Goal: Communication & Community: Share content

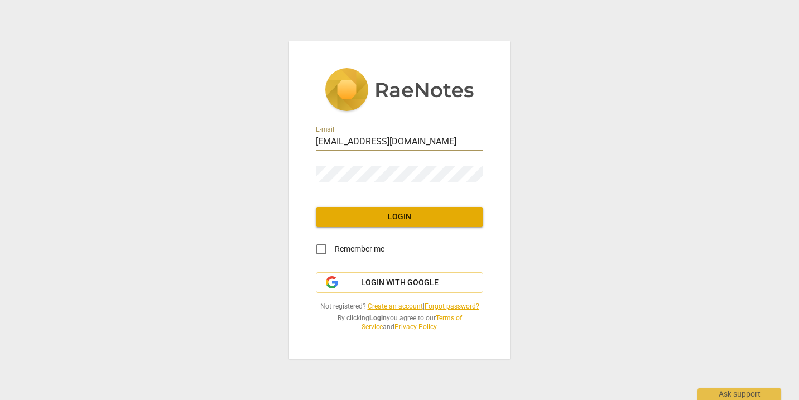
type input "[EMAIL_ADDRESS][DOMAIN_NAME]"
click at [388, 216] on span "Login" at bounding box center [400, 217] width 150 height 11
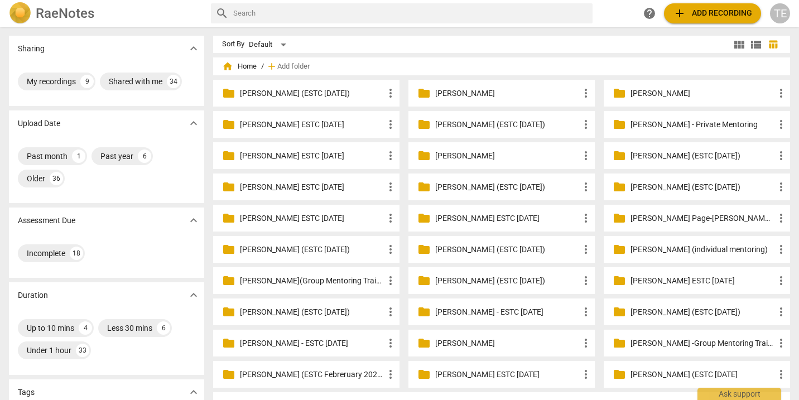
click at [298, 310] on p "[PERSON_NAME] (ESTC [DATE])" at bounding box center [312, 312] width 144 height 12
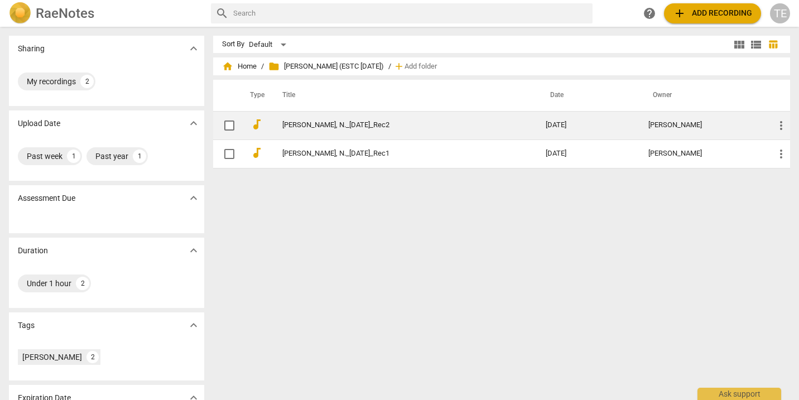
click at [325, 124] on link "[PERSON_NAME], N._[DATE]_Rec2" at bounding box center [393, 125] width 223 height 8
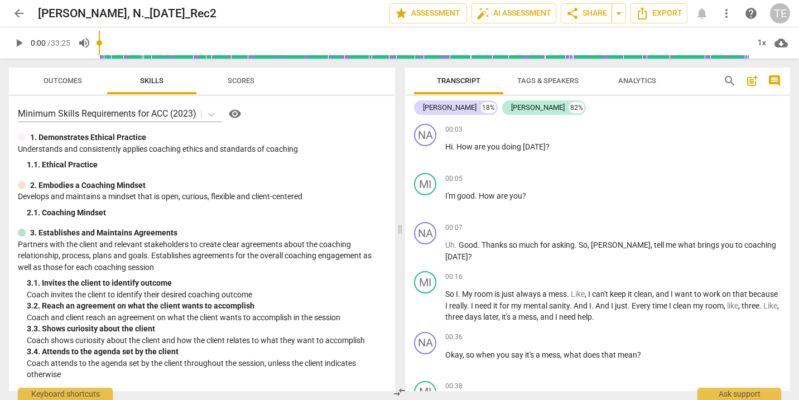
click at [17, 12] on span "arrow_back" at bounding box center [18, 13] width 13 height 13
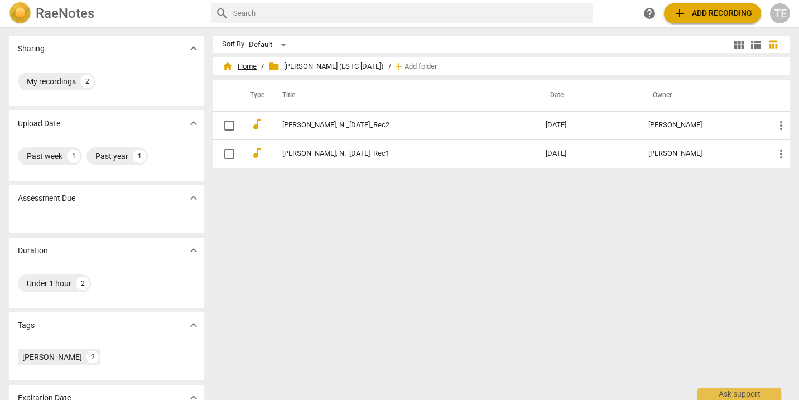
click at [248, 67] on span "home Home" at bounding box center [239, 66] width 35 height 11
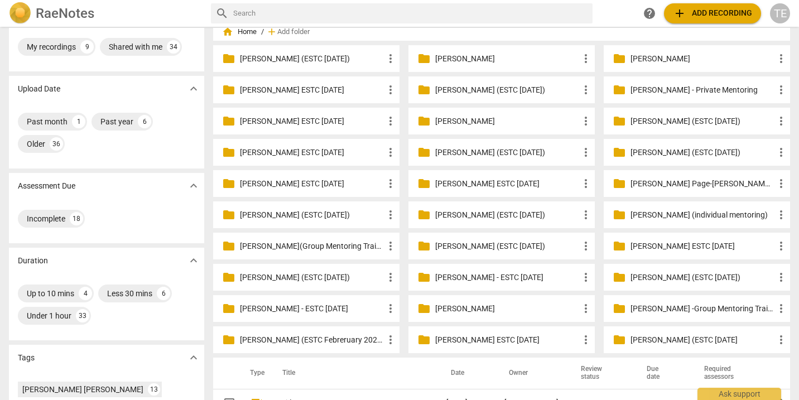
scroll to position [40, 0]
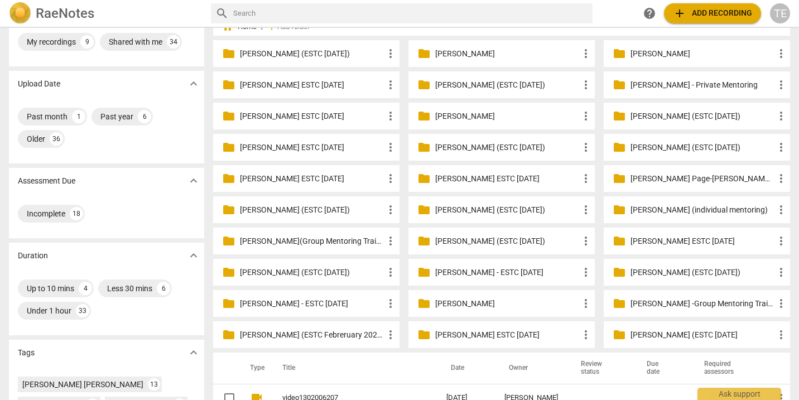
click at [283, 49] on p "[PERSON_NAME] (ESTC [DATE])" at bounding box center [312, 54] width 144 height 12
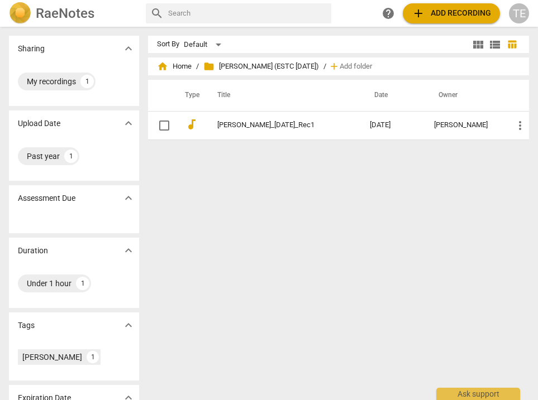
click at [439, 14] on span "add Add recording" at bounding box center [450, 13] width 79 height 13
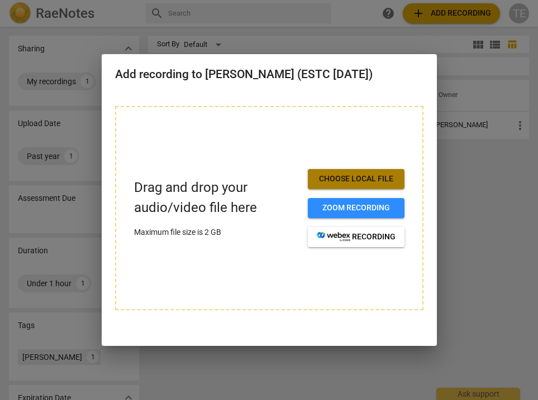
click at [352, 178] on span "Choose local file" at bounding box center [355, 179] width 79 height 11
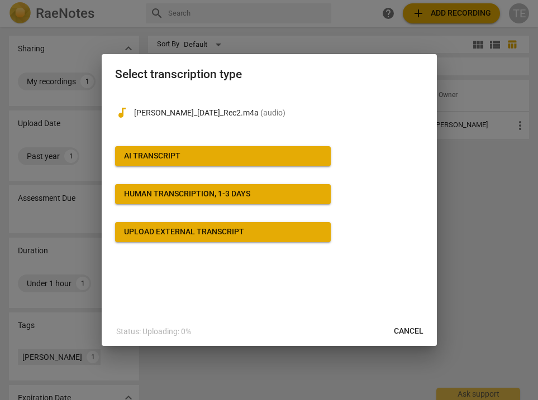
click at [241, 150] on button "AI Transcript" at bounding box center [222, 156] width 215 height 20
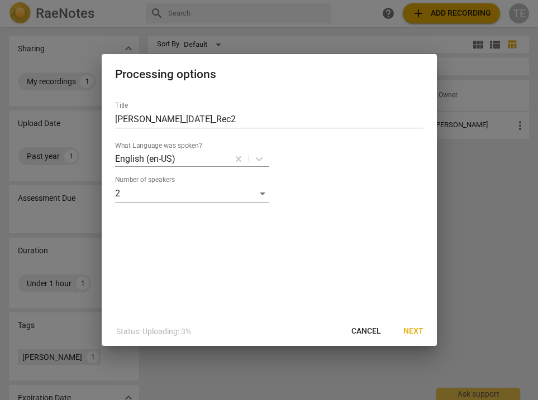
click at [409, 331] on span "Next" at bounding box center [413, 331] width 20 height 11
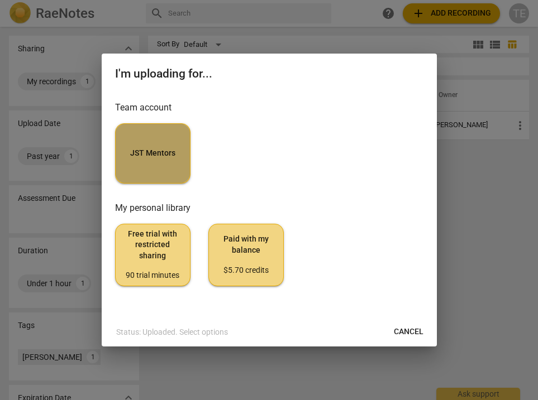
click at [150, 169] on button "JST Mentors" at bounding box center [152, 153] width 75 height 60
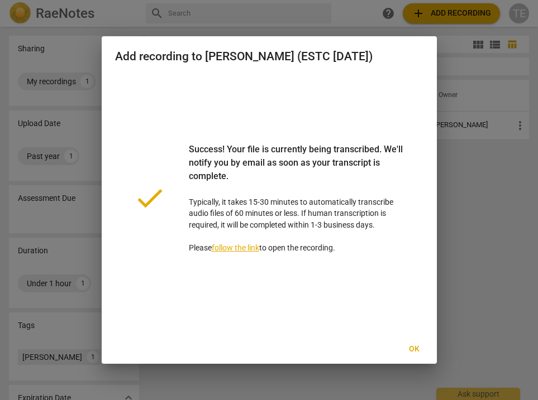
click at [412, 345] on span "Ok" at bounding box center [414, 349] width 18 height 11
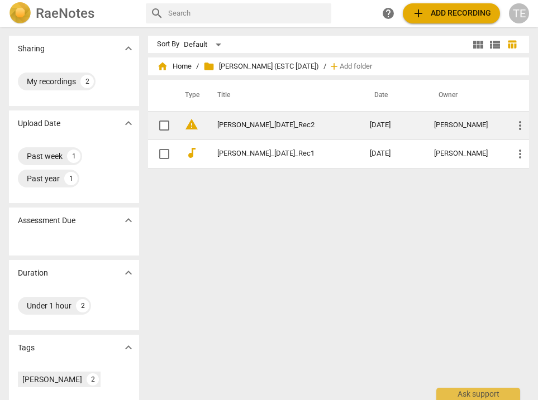
click at [267, 126] on link "[PERSON_NAME]_[DATE]_Rec2" at bounding box center [273, 125] width 112 height 8
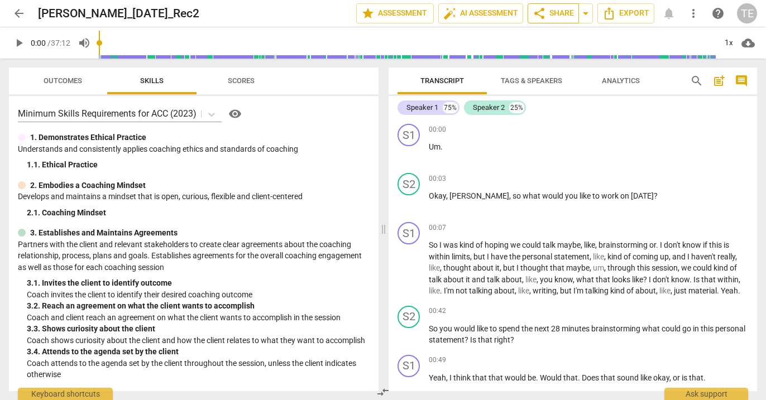
click at [559, 11] on span "share Share" at bounding box center [553, 13] width 41 height 13
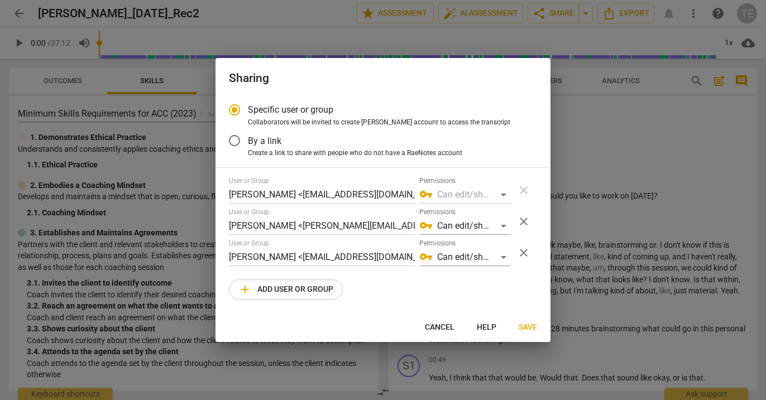
click at [526, 215] on span "close" at bounding box center [523, 221] width 13 height 13
radio input "false"
type input "[PERSON_NAME] <[EMAIL_ADDRESS][DOMAIN_NAME]>"
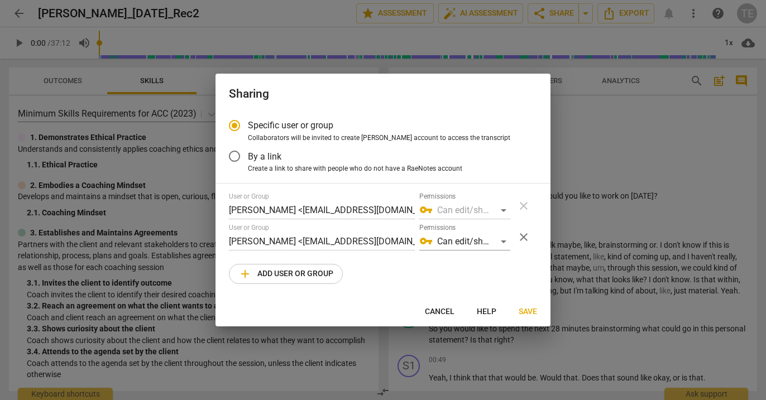
click at [302, 274] on span "add Add user or group" at bounding box center [285, 273] width 95 height 13
radio input "false"
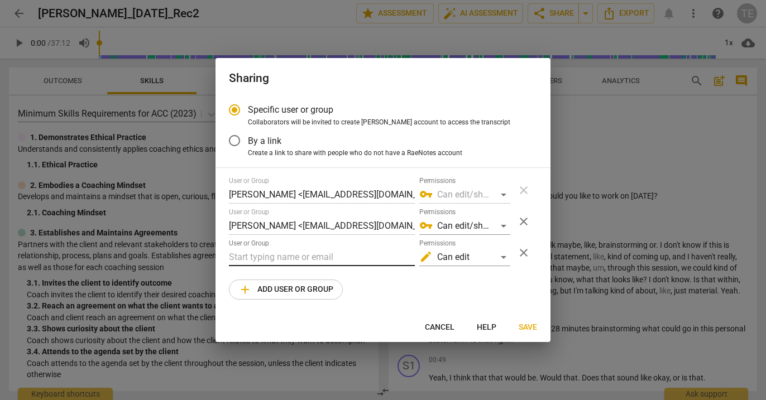
click at [263, 256] on input "text" at bounding box center [322, 257] width 186 height 18
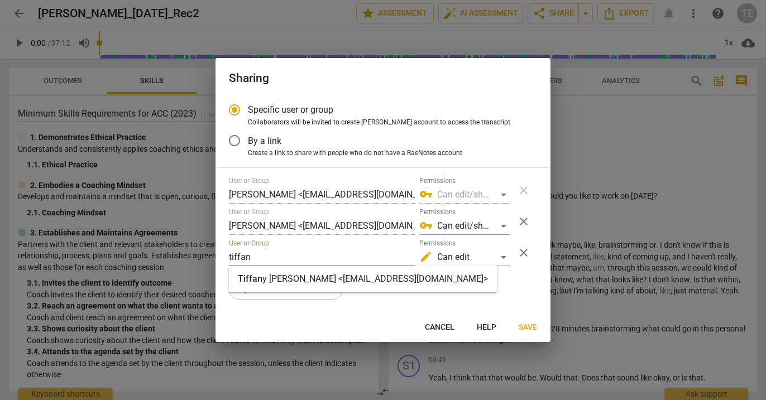
type input "tiffan"
click at [261, 275] on span "Tiffan" at bounding box center [250, 279] width 25 height 11
radio input "false"
type input "[PERSON_NAME] <[EMAIL_ADDRESS][DOMAIN_NAME]>"
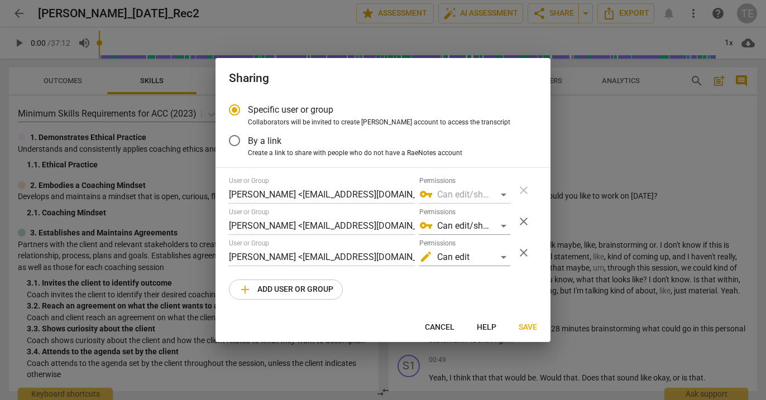
click at [266, 292] on span "add Add user or group" at bounding box center [285, 289] width 95 height 13
radio input "false"
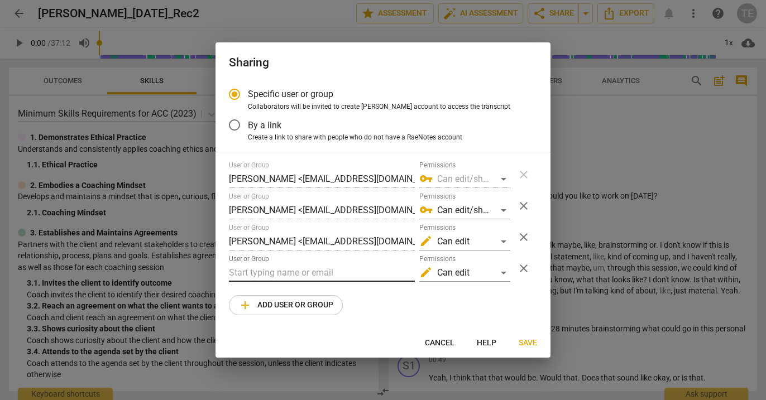
click at [276, 270] on input "text" at bounding box center [322, 273] width 186 height 18
paste input "[EMAIL_ADDRESS][DOMAIN_NAME]"
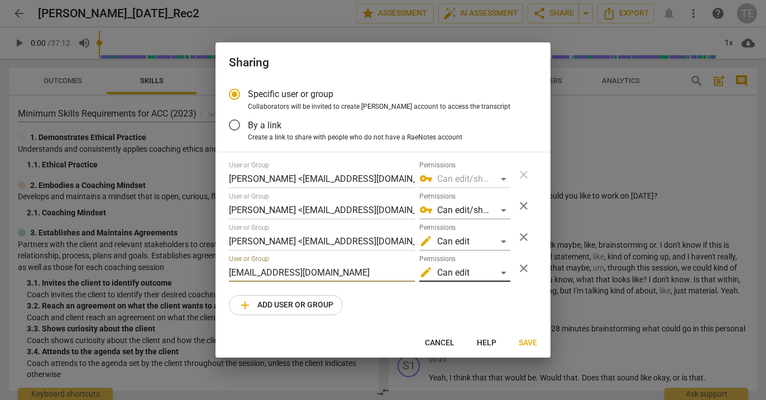
type input "[EMAIL_ADDRESS][DOMAIN_NAME]"
click at [502, 272] on div "edit Can edit" at bounding box center [464, 273] width 91 height 18
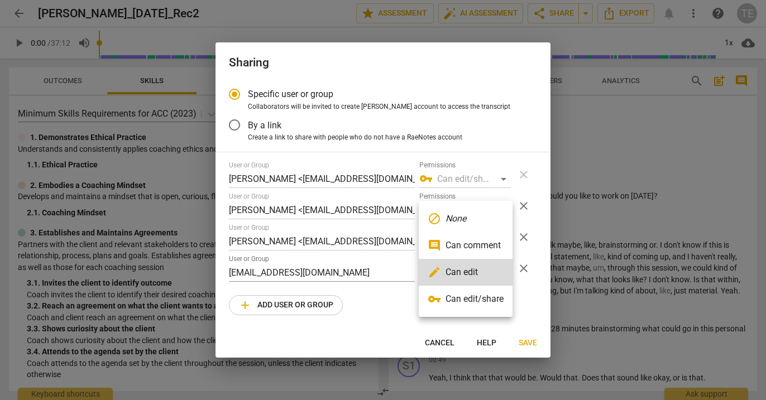
click at [492, 296] on li "vpn_key Can edit/share" at bounding box center [466, 299] width 94 height 27
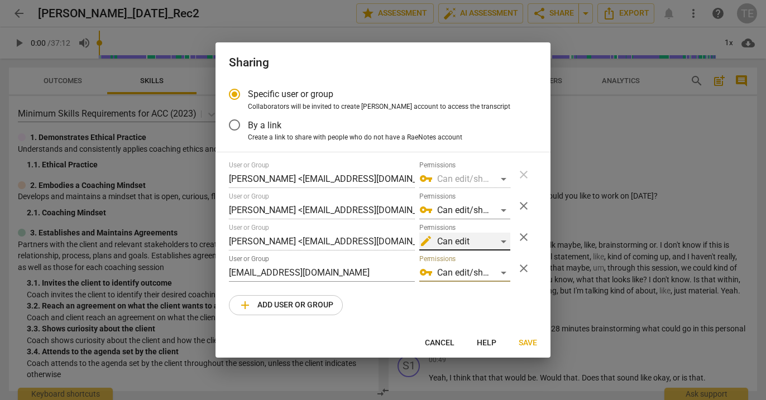
click at [503, 239] on div "edit Can edit" at bounding box center [464, 242] width 91 height 18
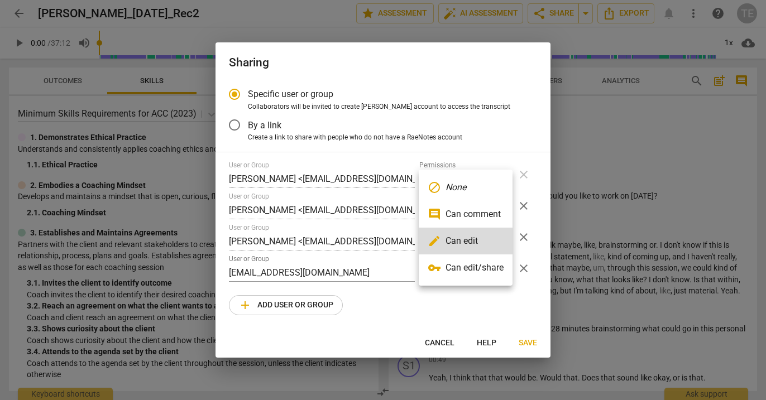
click at [493, 268] on li "vpn_key Can edit/share" at bounding box center [466, 268] width 94 height 27
radio input "false"
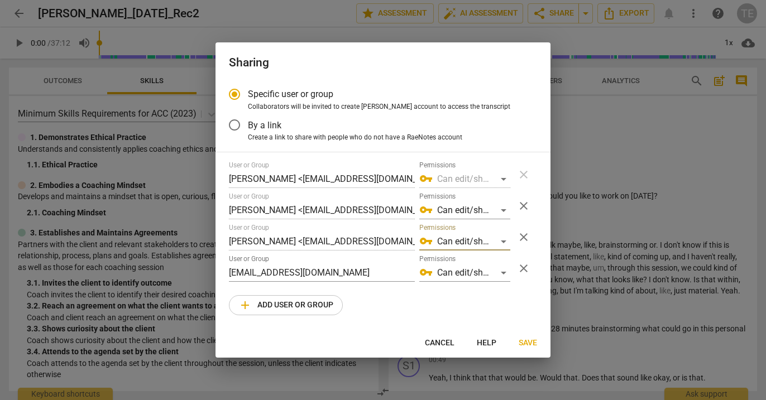
click at [524, 339] on span "Save" at bounding box center [528, 343] width 18 height 11
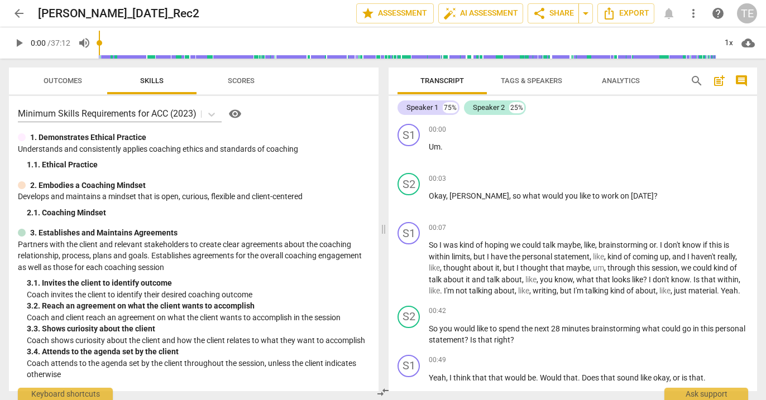
click at [17, 13] on span "arrow_back" at bounding box center [18, 13] width 13 height 13
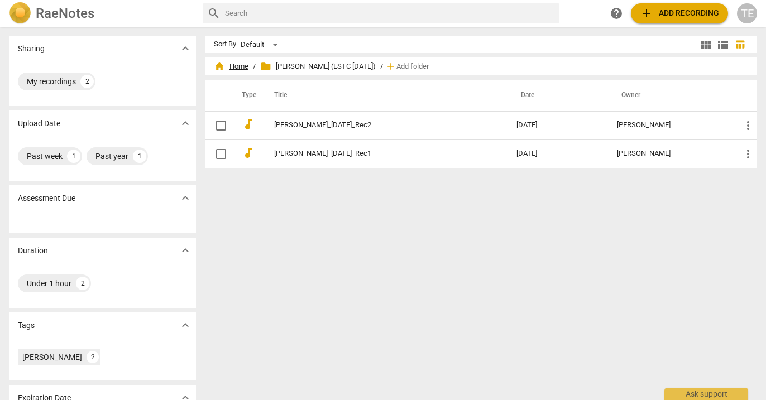
click at [237, 67] on span "home Home" at bounding box center [231, 66] width 35 height 11
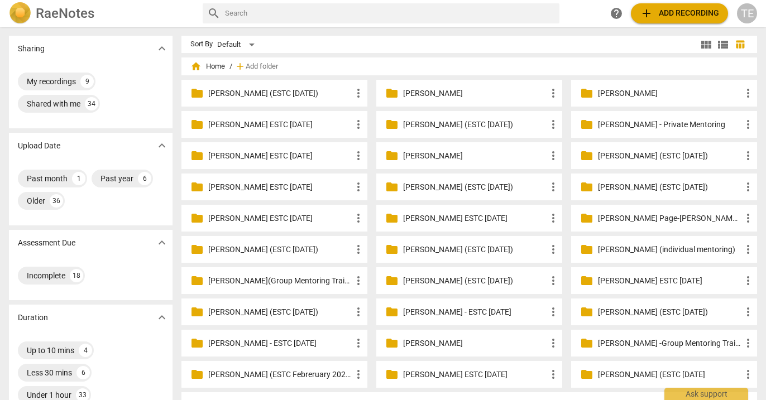
click at [272, 316] on p "[PERSON_NAME] (ESTC [DATE])" at bounding box center [279, 312] width 143 height 12
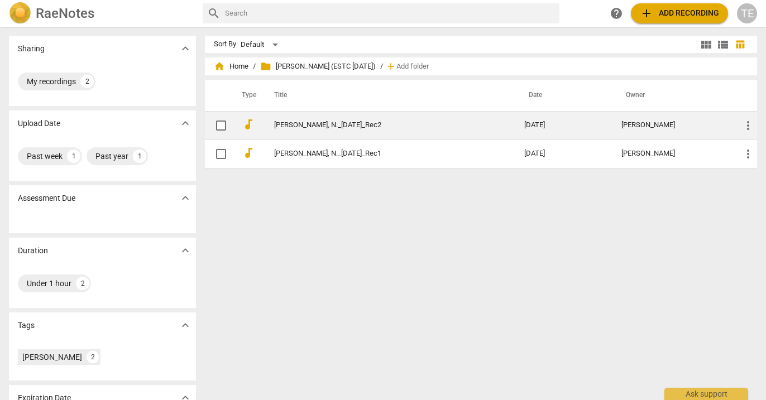
click at [283, 125] on link "[PERSON_NAME], N._[DATE]_Rec2" at bounding box center [379, 125] width 210 height 8
